Goal: Find specific page/section: Find specific page/section

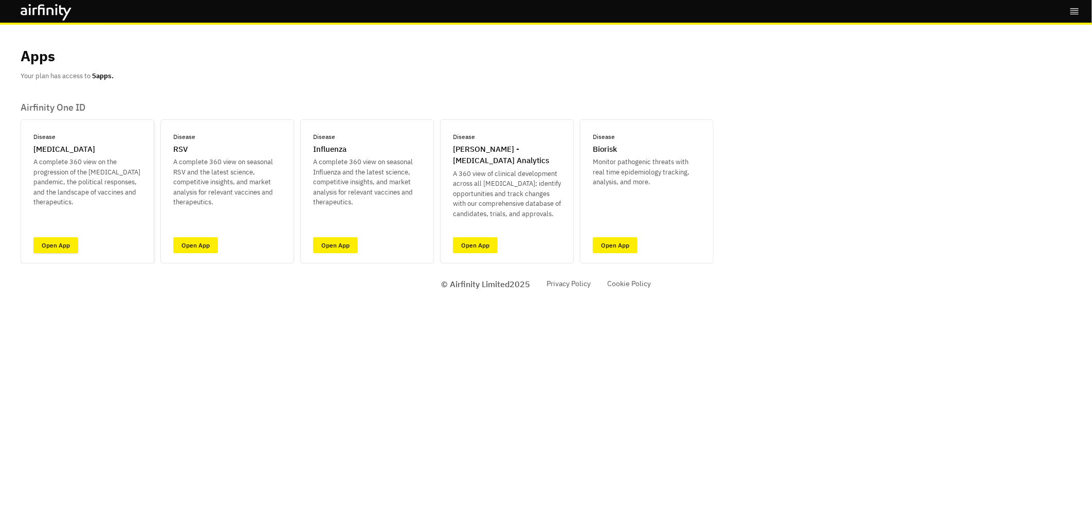
click at [62, 244] on link "Open App" at bounding box center [55, 245] width 45 height 16
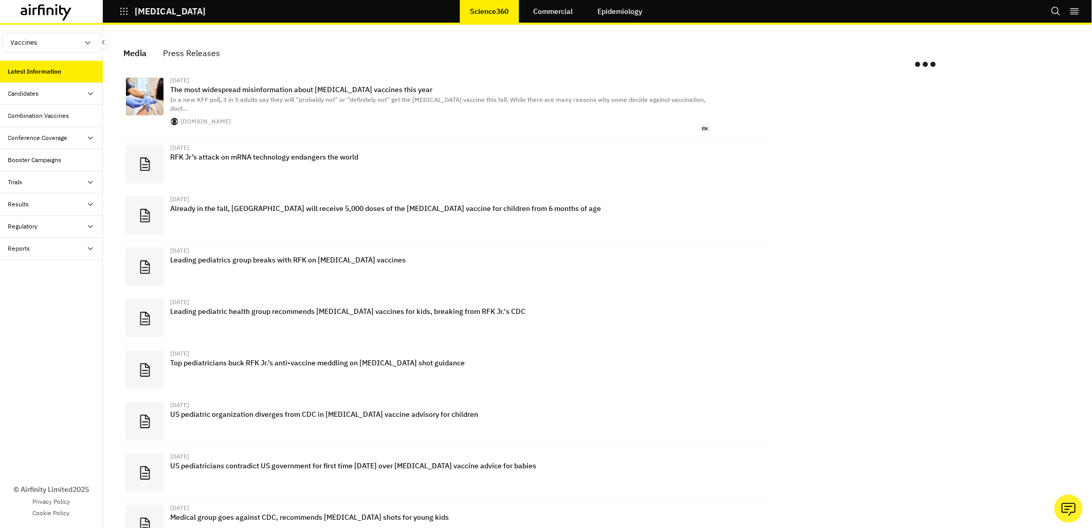
click at [47, 91] on div "Candidates" at bounding box center [55, 93] width 95 height 9
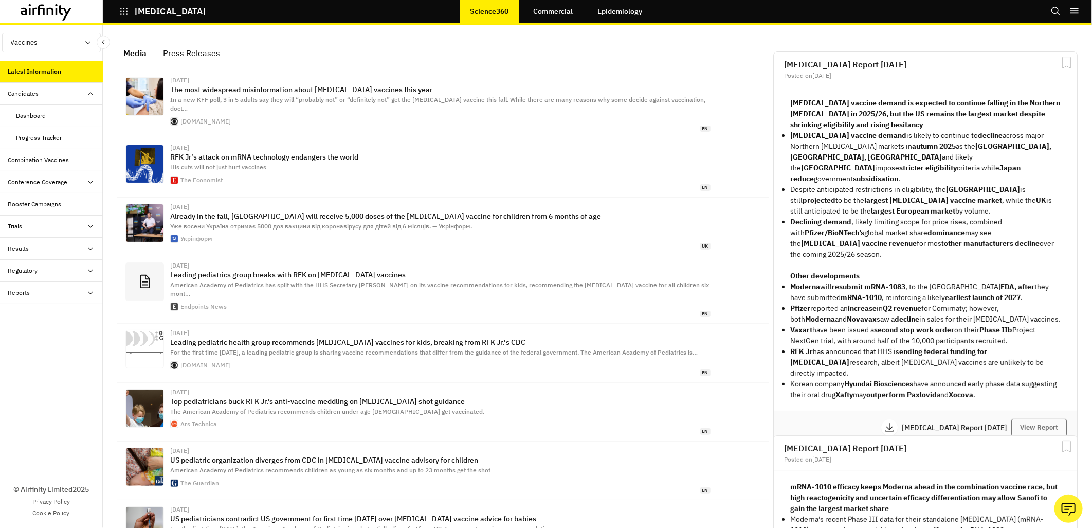
scroll to position [661, 300]
click at [42, 115] on div "Dashboard" at bounding box center [31, 115] width 30 height 9
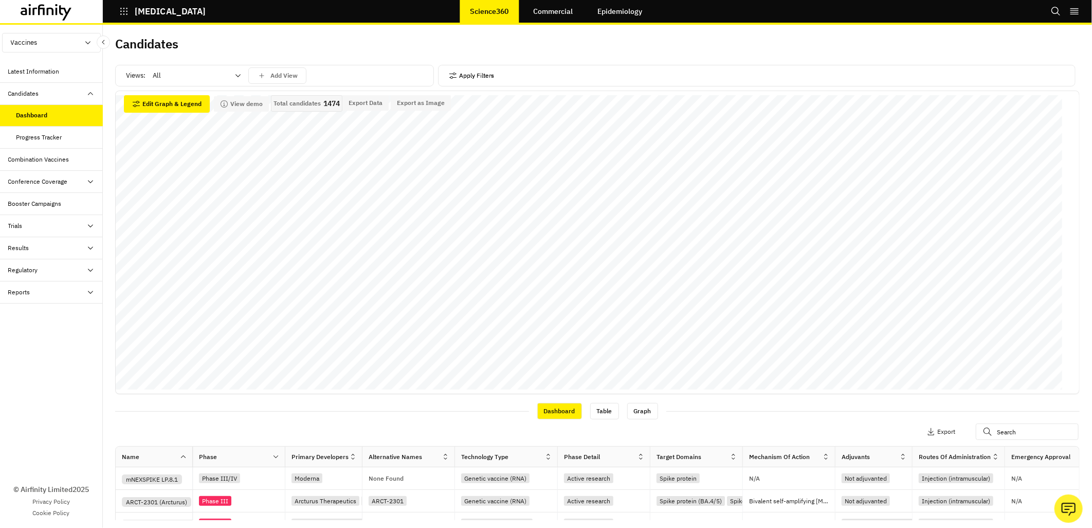
click at [449, 75] on icon "button" at bounding box center [453, 75] width 8 height 8
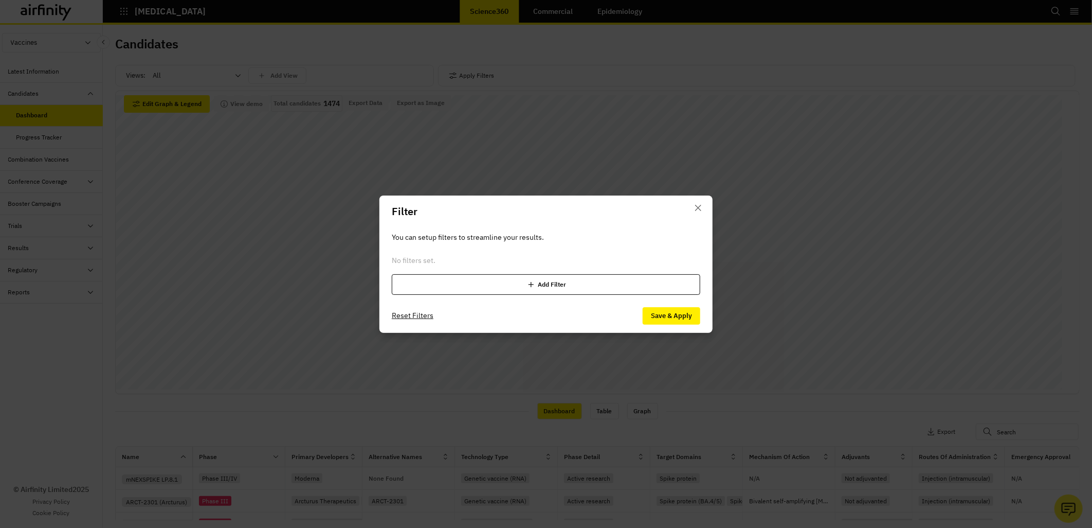
click at [533, 284] on icon at bounding box center [531, 284] width 5 height 5
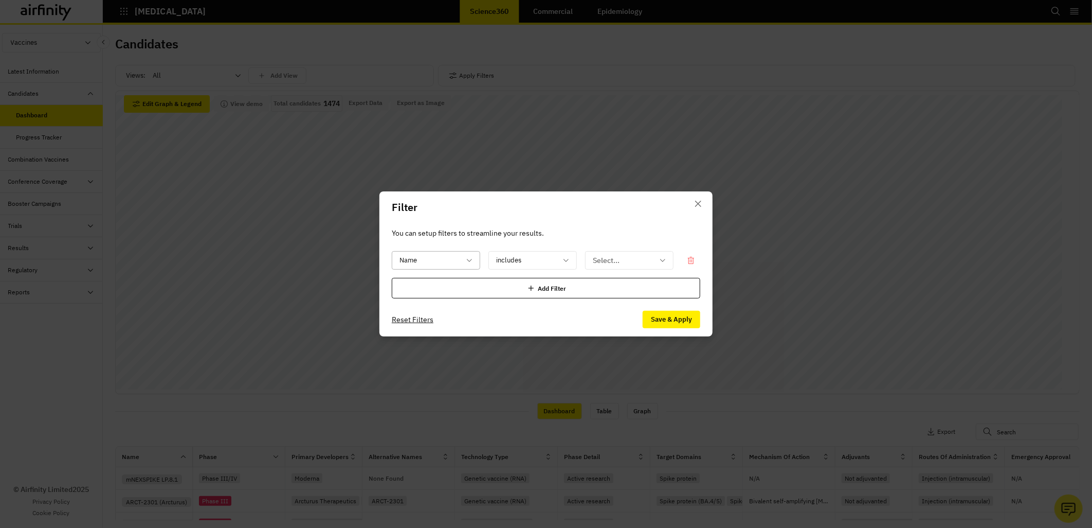
click at [447, 260] on div at bounding box center [430, 260] width 61 height 13
click at [697, 202] on icon "Close" at bounding box center [698, 204] width 6 height 6
